Goal: Transaction & Acquisition: Purchase product/service

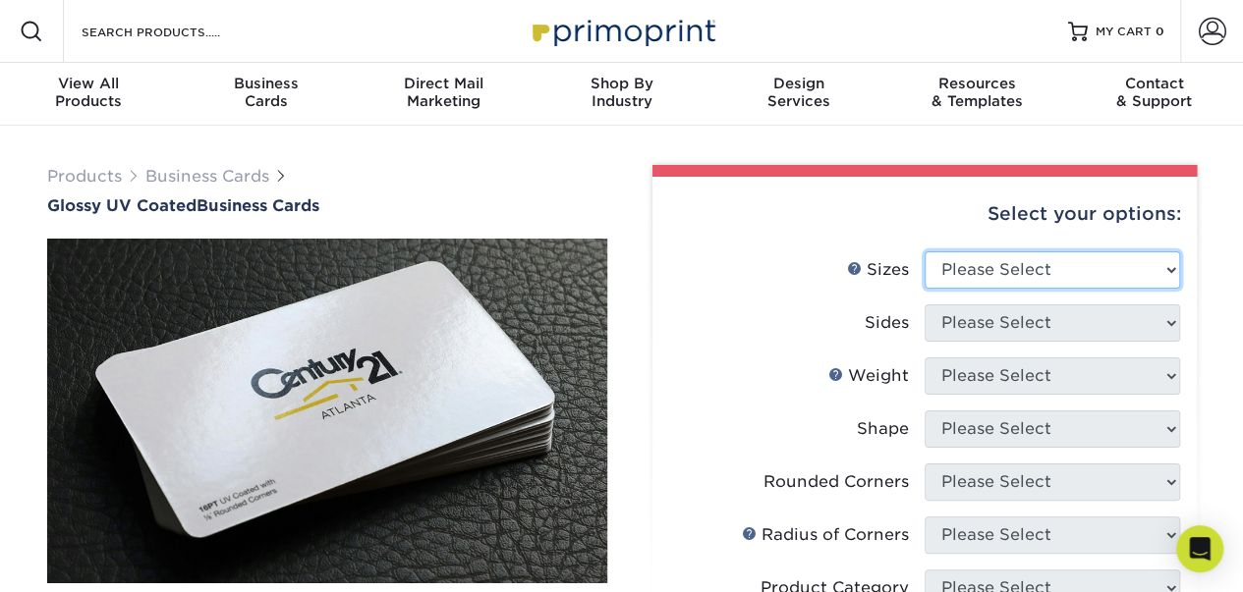
click at [1017, 277] on select "Please Select 1.5" x 3.5" - Mini 1.75" x 3.5" - Mini 2" x 2" - Square 2" x 3" -…" at bounding box center [1051, 269] width 255 height 37
select select "2.00x3.50"
click at [924, 251] on select "Please Select 1.5" x 3.5" - Mini 1.75" x 3.5" - Mini 2" x 2" - Square 2" x 3" -…" at bounding box center [1051, 269] width 255 height 37
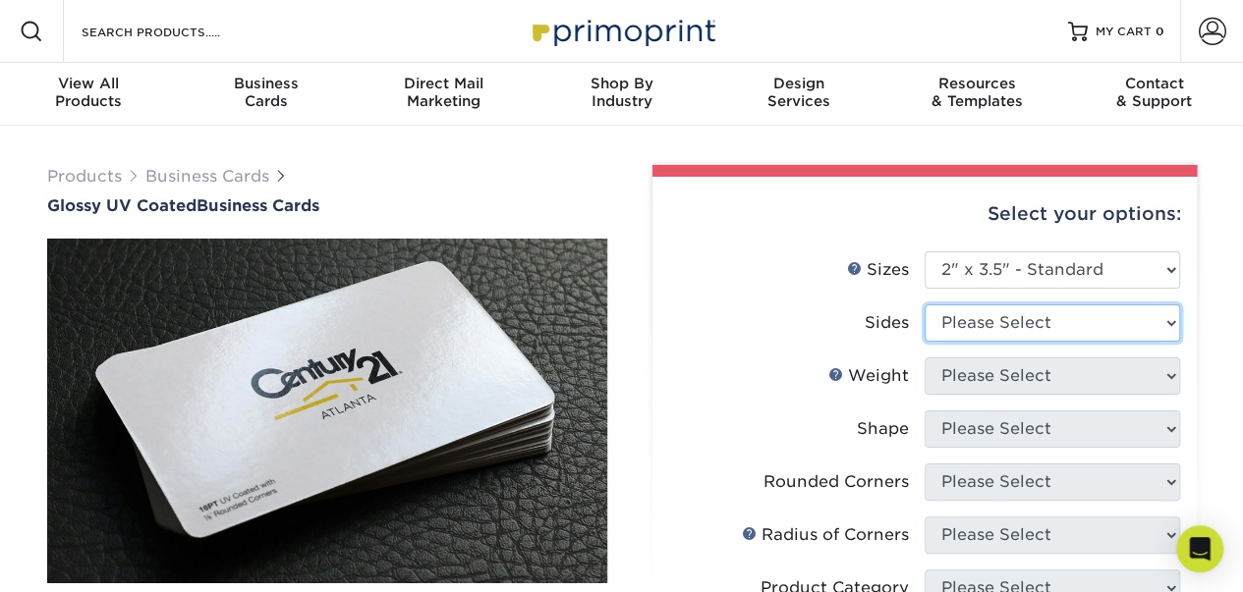
click at [984, 315] on select "Please Select Print Both Sides Print Front Only" at bounding box center [1051, 323] width 255 height 37
select select "13abbda7-1d64-4f25-8bb2-c179b224825d"
click at [924, 305] on select "Please Select Print Both Sides Print Front Only" at bounding box center [1051, 323] width 255 height 37
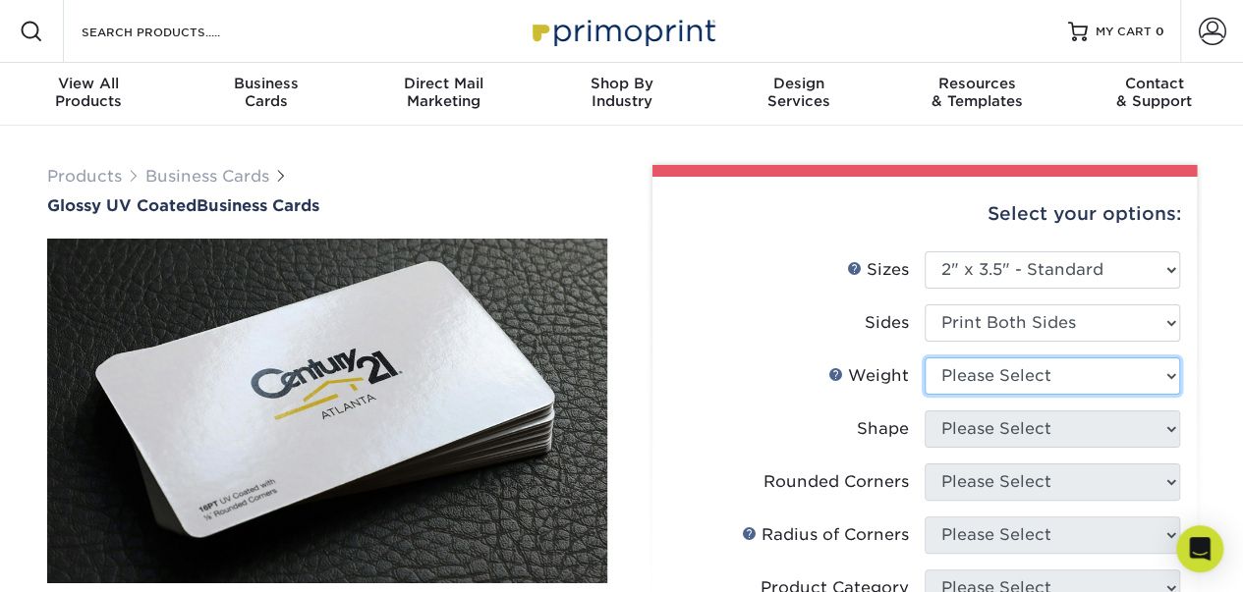
click at [970, 382] on select "Please Select 16PT 14PT" at bounding box center [1051, 376] width 255 height 37
select select "16PT"
click at [924, 358] on select "Please Select 16PT 14PT" at bounding box center [1051, 376] width 255 height 37
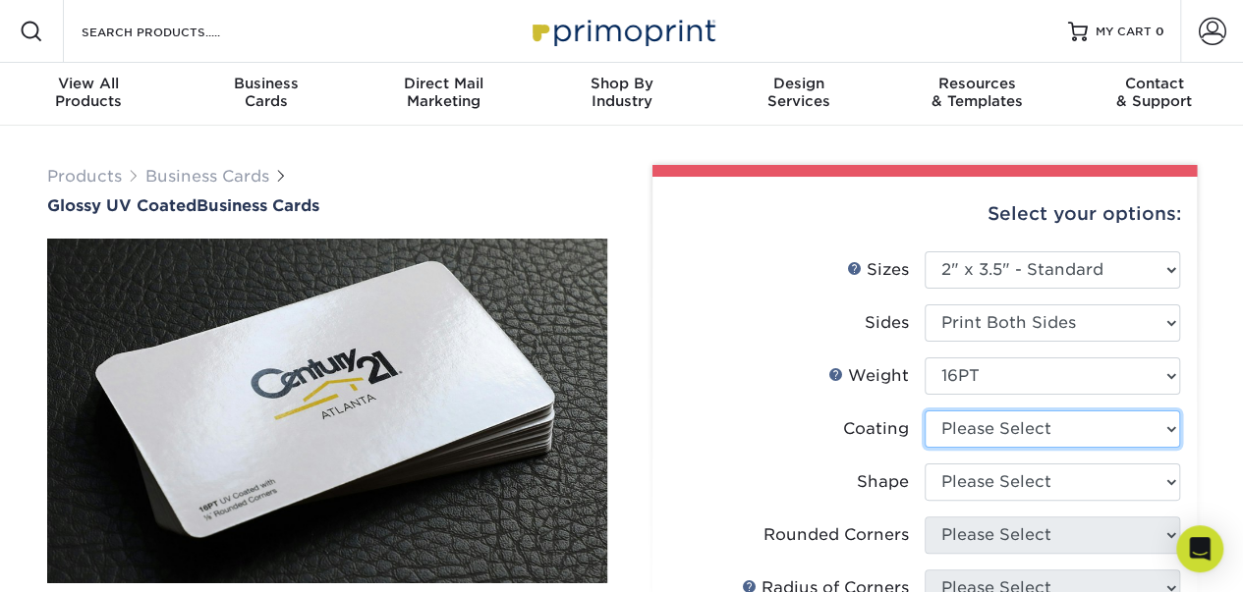
click at [981, 428] on select at bounding box center [1051, 429] width 255 height 37
select select "ae367451-b2b8-45df-a344-0f05b6a12993"
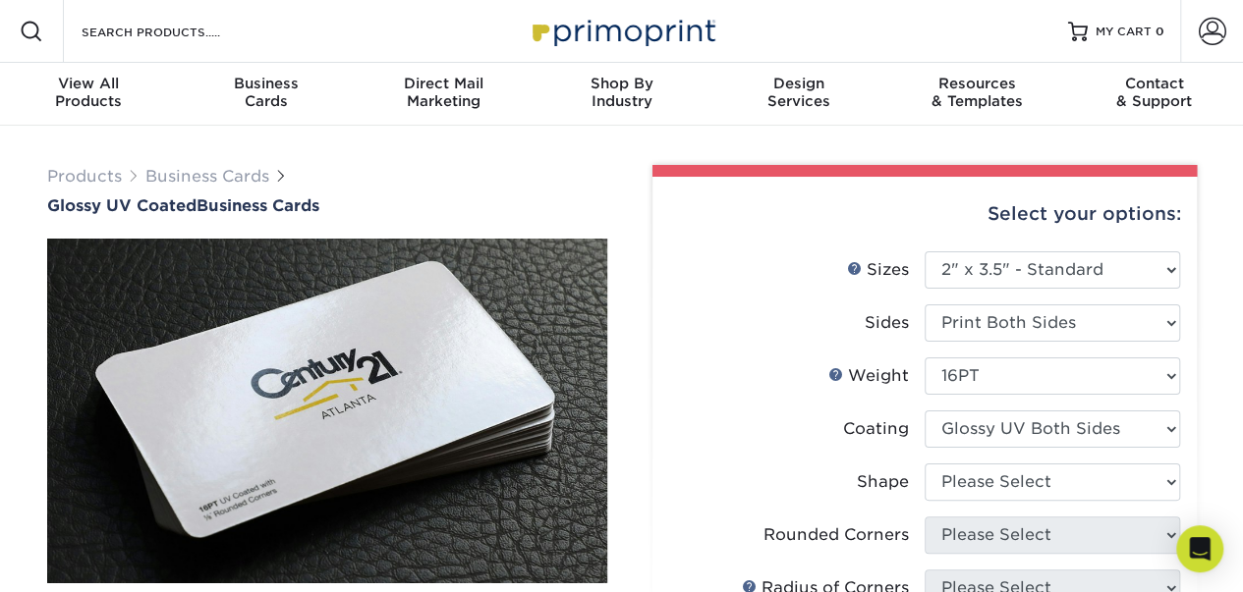
click at [924, 411] on select at bounding box center [1051, 429] width 255 height 37
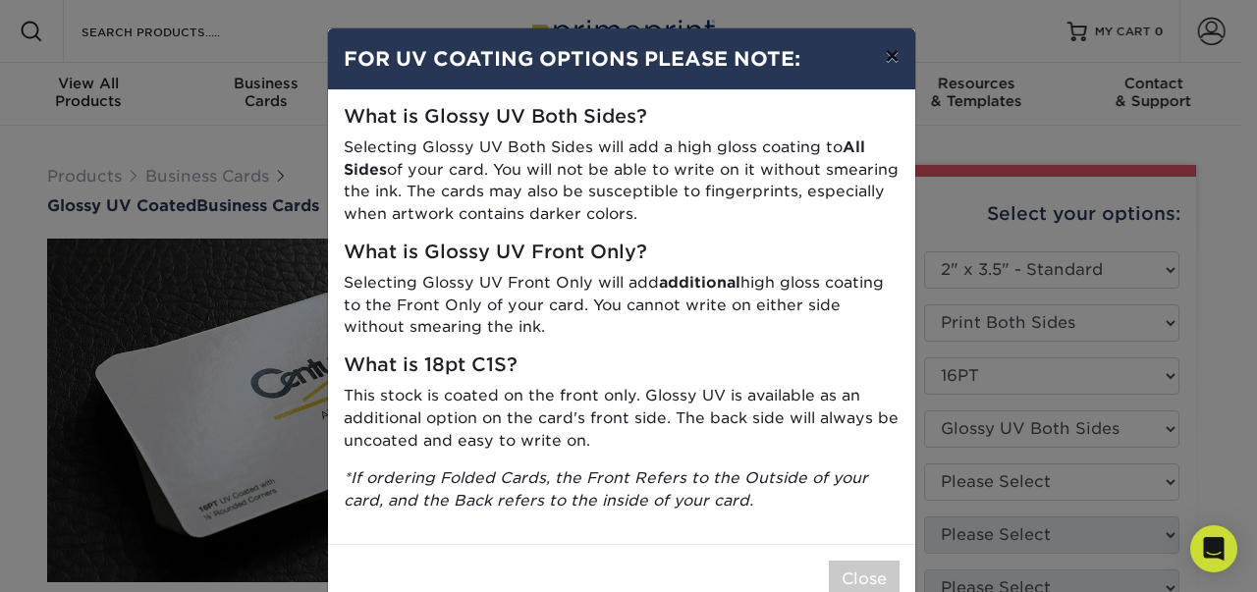
click at [886, 57] on button "×" at bounding box center [891, 55] width 45 height 55
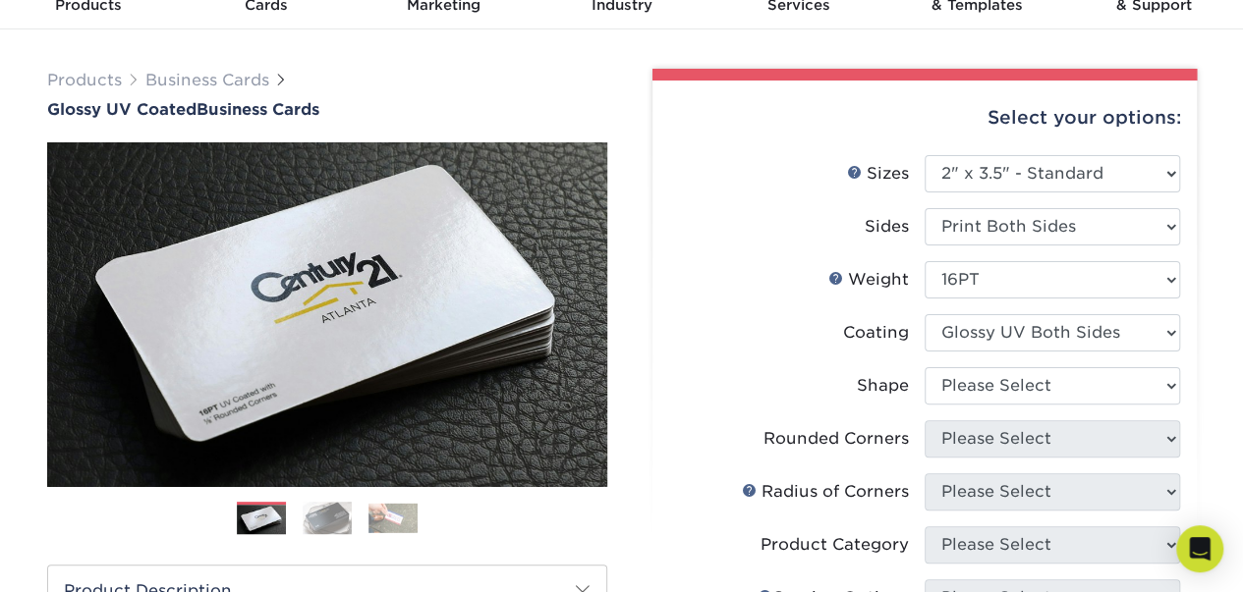
scroll to position [98, 0]
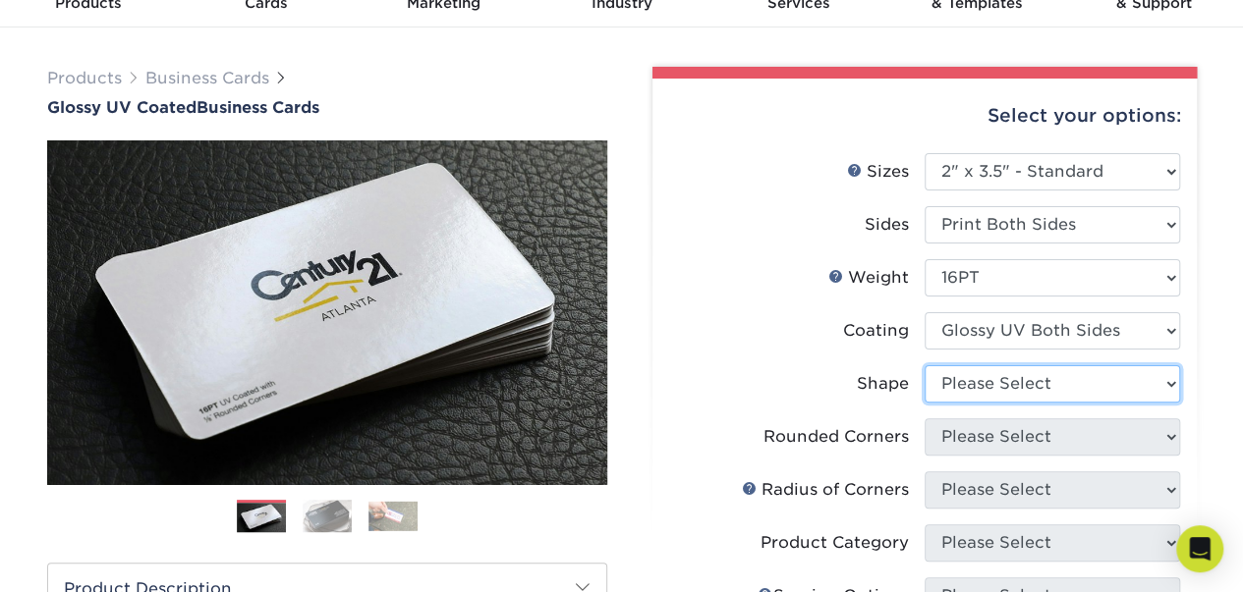
click at [1061, 379] on select "Please Select Standard Oval" at bounding box center [1051, 383] width 255 height 37
select select "standard"
click at [924, 365] on select "Please Select Standard Oval" at bounding box center [1051, 383] width 255 height 37
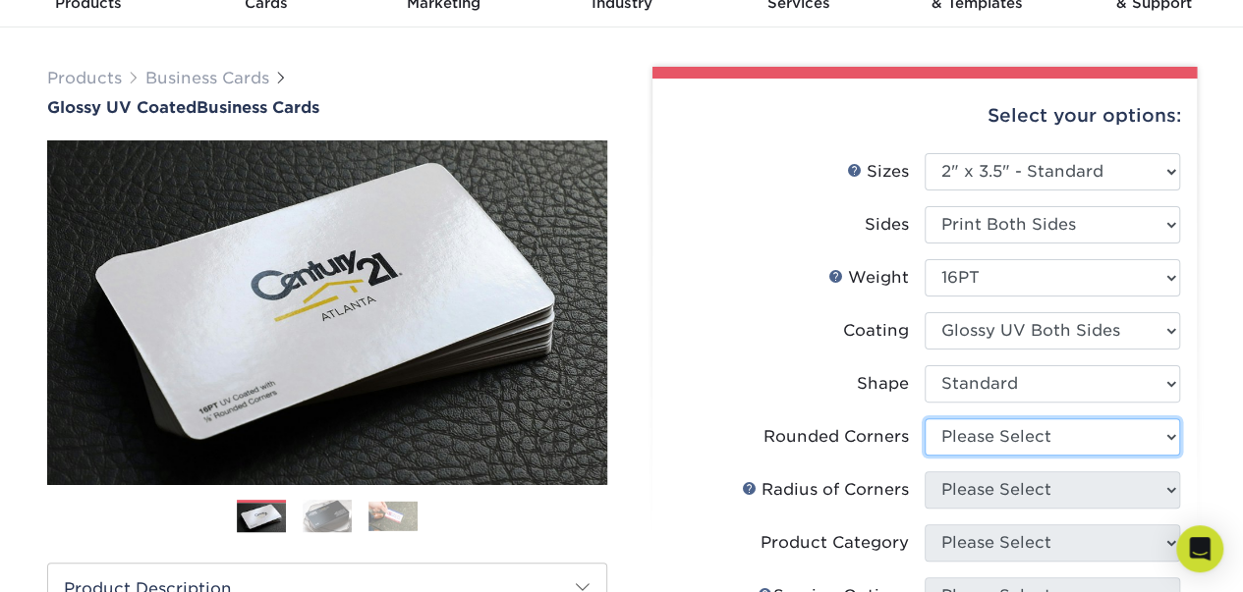
click at [1019, 435] on select "Please Select Yes - Round 2 Corners Yes - Round 4 Corners No" at bounding box center [1051, 436] width 255 height 37
select select "7672df9e-0e0a-464d-8e1f-920c575e4da3"
click at [924, 418] on select "Please Select Yes - Round 2 Corners Yes - Round 4 Corners No" at bounding box center [1051, 436] width 255 height 37
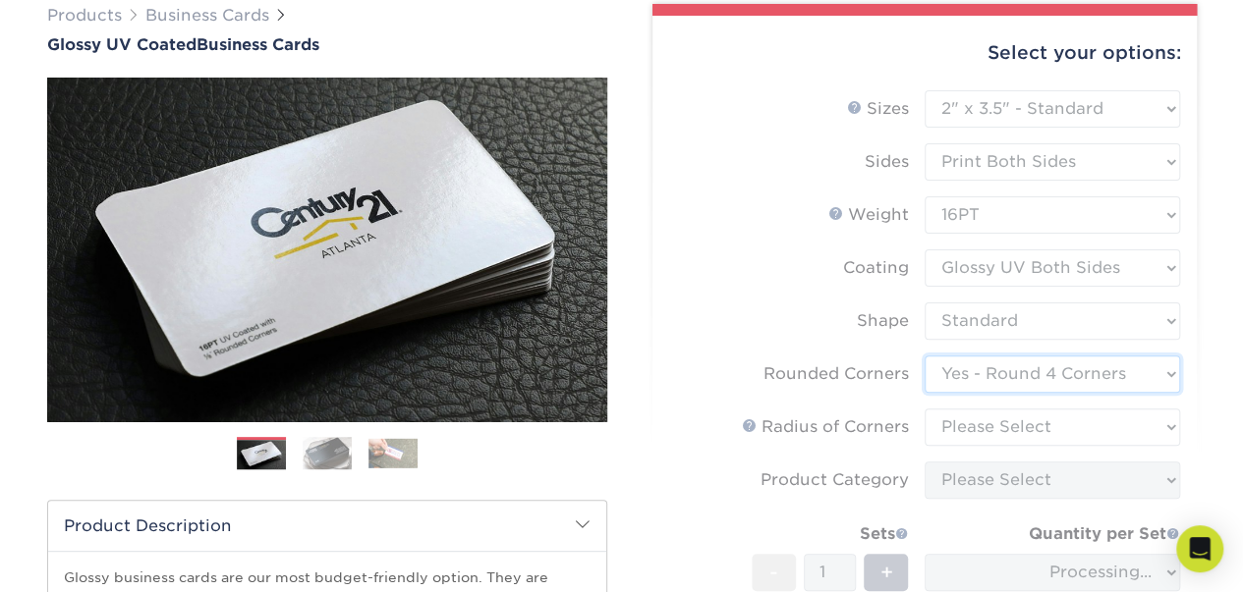
scroll to position [163, 0]
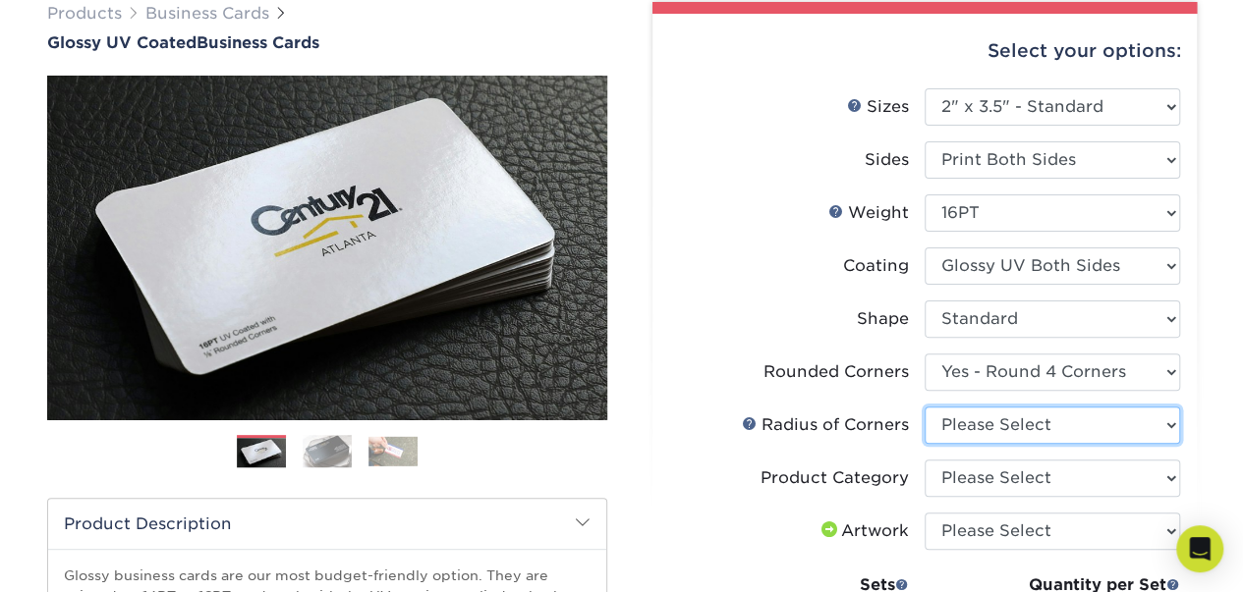
click at [982, 426] on select "Please Select Rounded 1/8" Rounded 1/4"" at bounding box center [1051, 425] width 255 height 37
select select "479fbfe7-6a0c-4895-8c9a-81739b7486c9"
click at [924, 407] on select "Please Select Rounded 1/8" Rounded 1/4"" at bounding box center [1051, 425] width 255 height 37
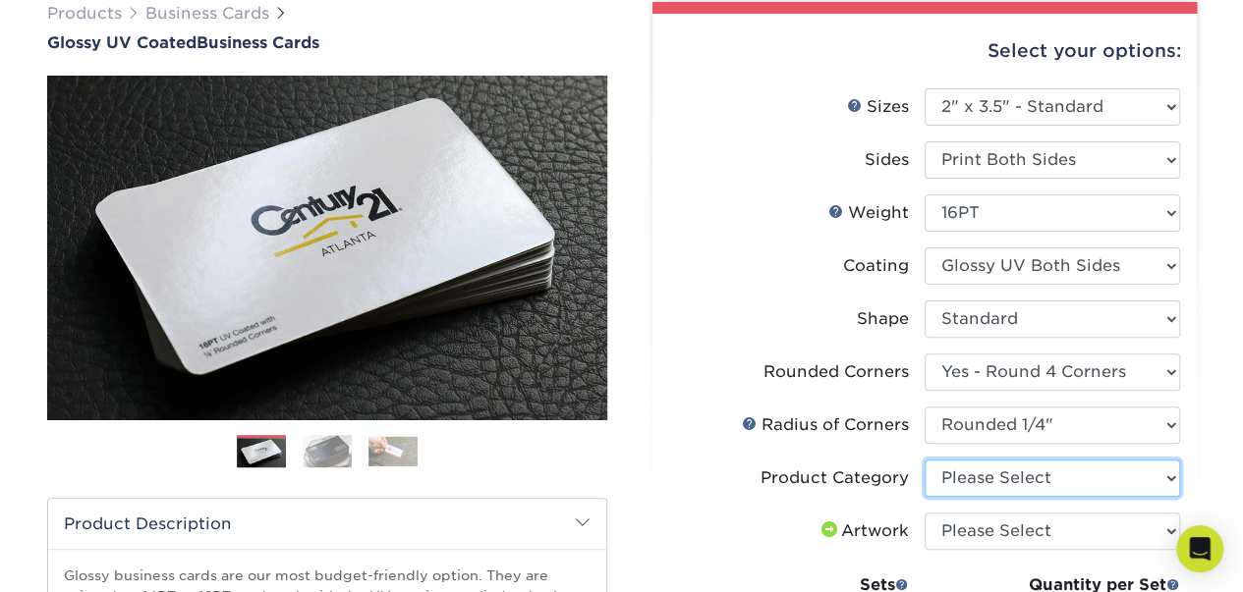
click at [984, 472] on select "Please Select Business Cards" at bounding box center [1051, 478] width 255 height 37
select select "3b5148f1-0588-4f88-a218-97bcfdce65c1"
click at [924, 460] on select "Please Select Business Cards" at bounding box center [1051, 478] width 255 height 37
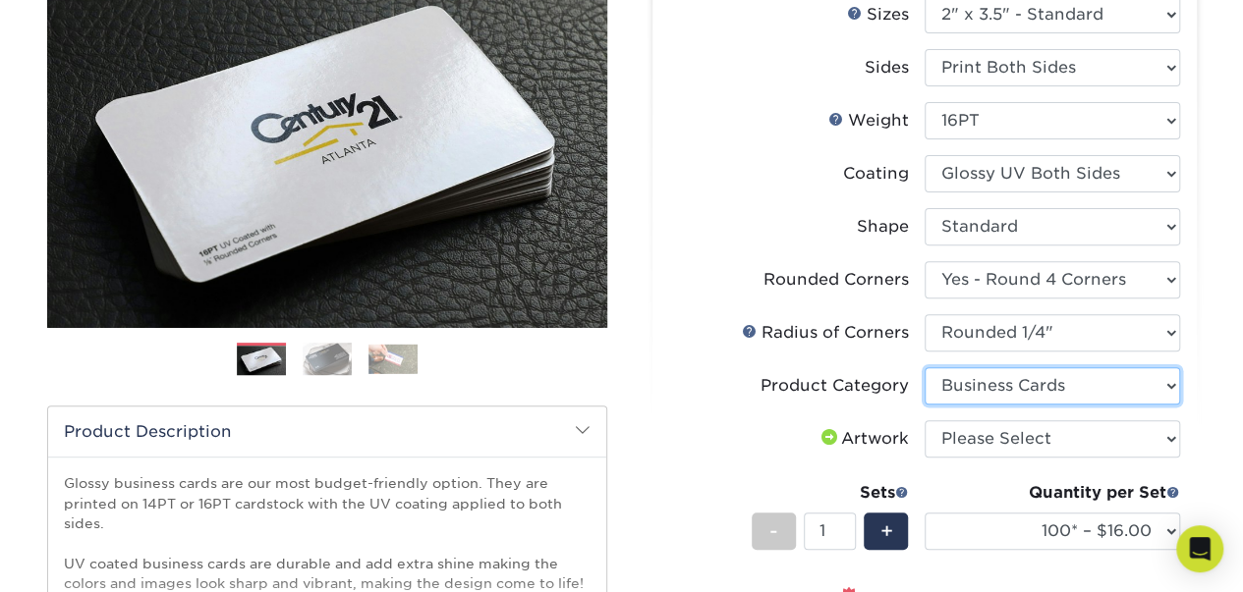
scroll to position [295, 0]
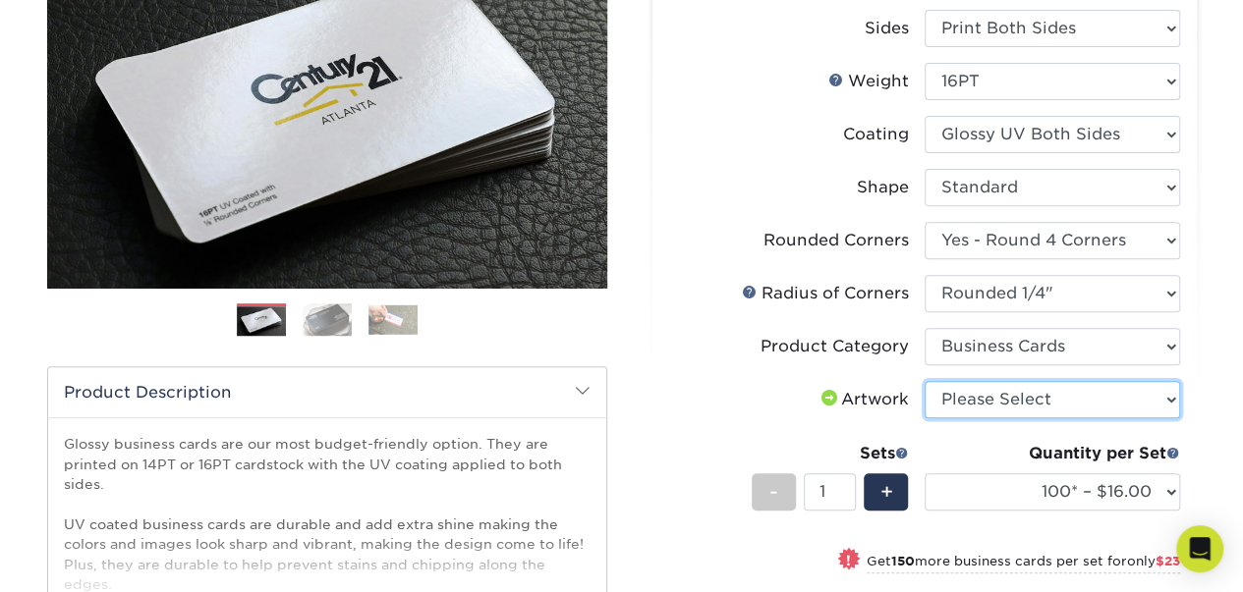
click at [984, 402] on select "Please Select I will upload files I need a design - $100" at bounding box center [1051, 399] width 255 height 37
select select "upload"
click at [924, 381] on select "Please Select I will upload files I need a design - $100" at bounding box center [1051, 399] width 255 height 37
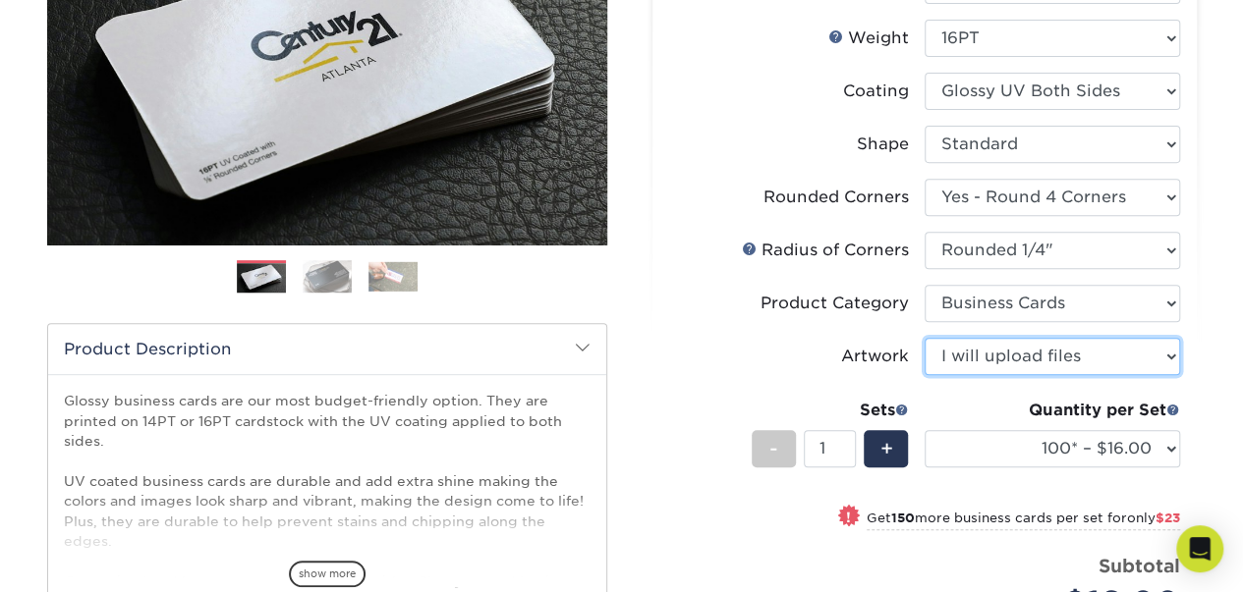
scroll to position [360, 0]
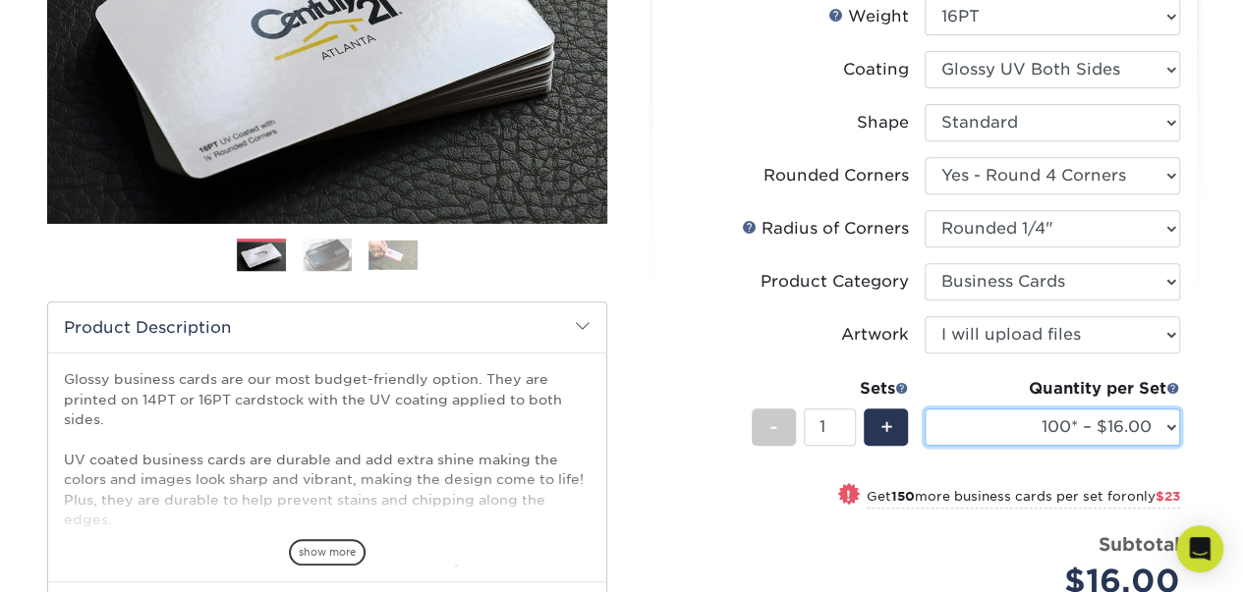
click at [1005, 425] on select "100* – $16.00 250* – $39.00 500 – $77.00 1000 – $94.00 2500 – $173.00 5000 – $2…" at bounding box center [1051, 427] width 255 height 37
select select "500 – $77.00"
click at [924, 409] on select "100* – $16.00 250* – $39.00 500 – $77.00 1000 – $94.00 2500 – $173.00 5000 – $2…" at bounding box center [1051, 427] width 255 height 37
